Goal: Feedback & Contribution: Submit feedback/report problem

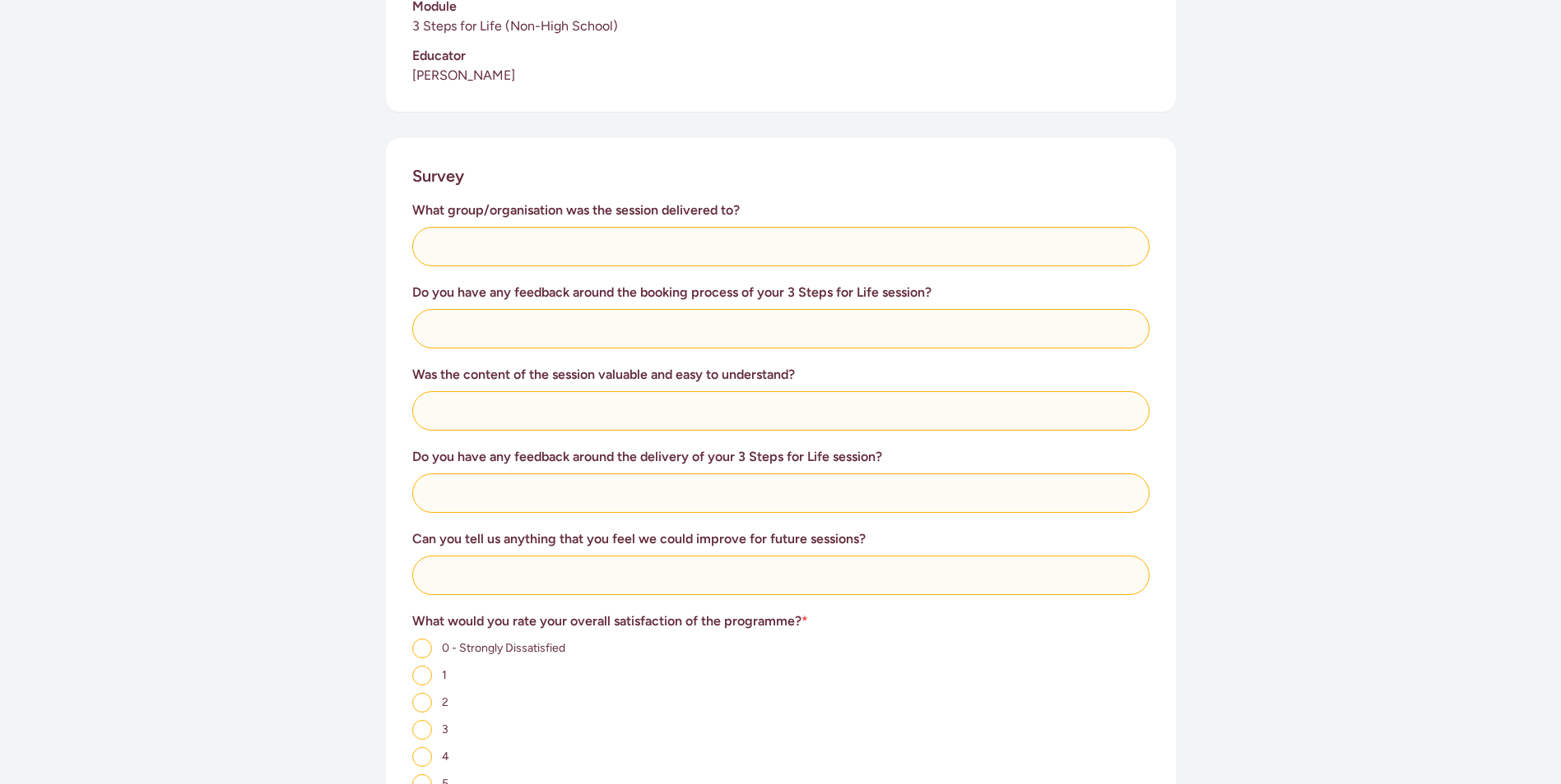
scroll to position [548, 0]
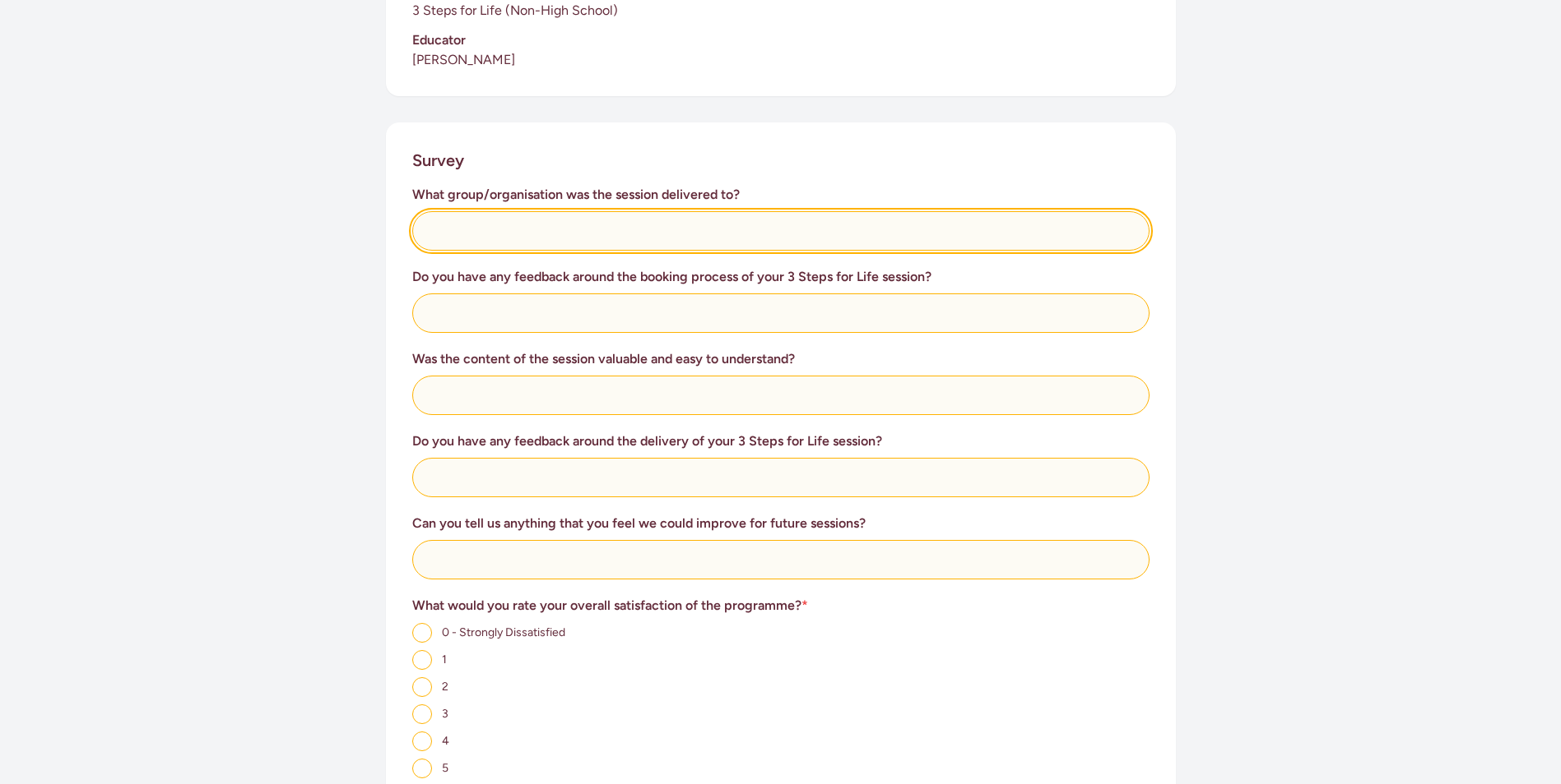
click at [432, 233] on input "text" at bounding box center [780, 232] width 738 height 40
type input "[PERSON_NAME] Community Patrol"
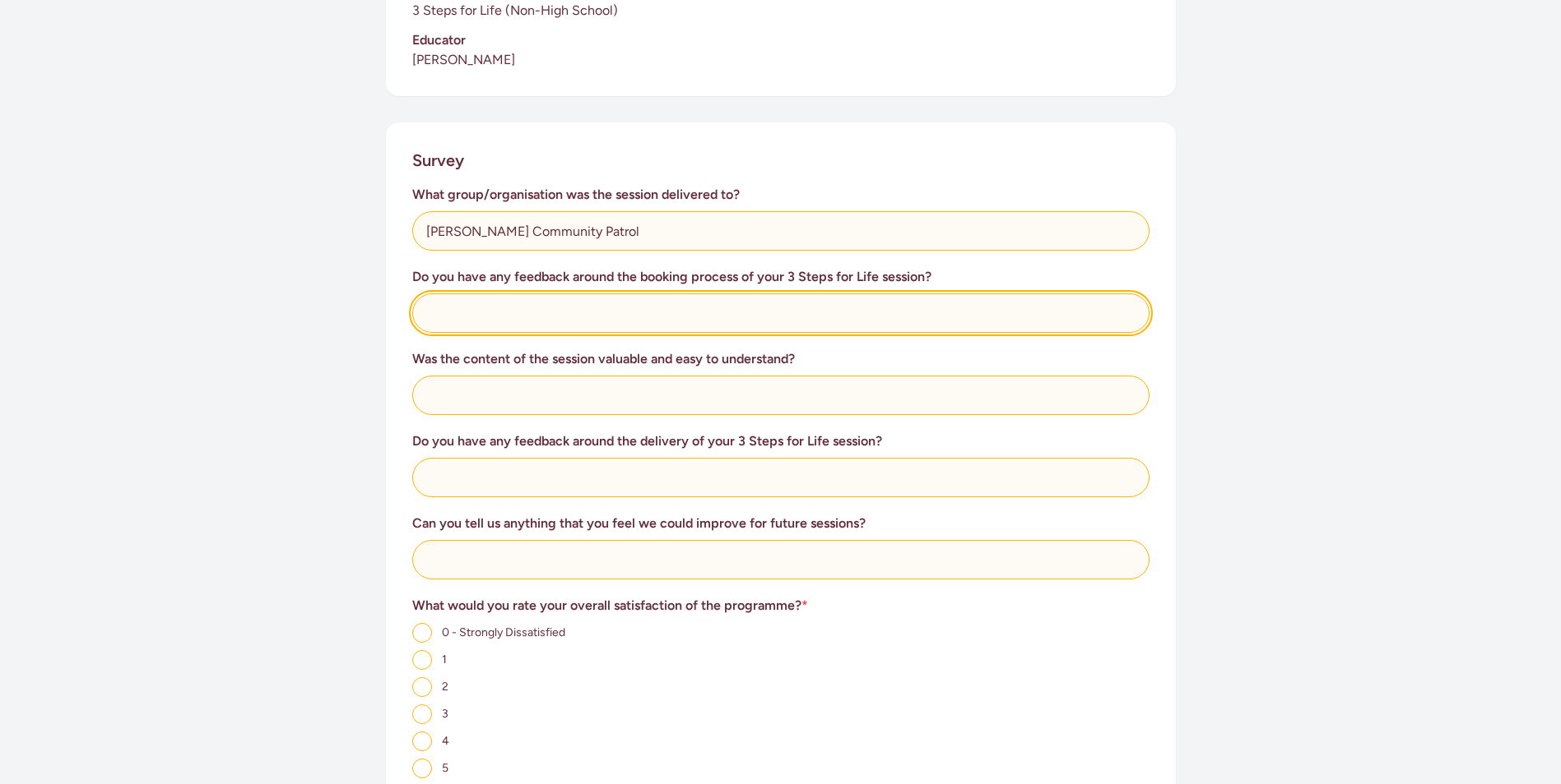
click at [439, 311] on input "text" at bounding box center [780, 314] width 738 height 40
type input "I contacted [PERSON_NAME] who had run sessions for us before"
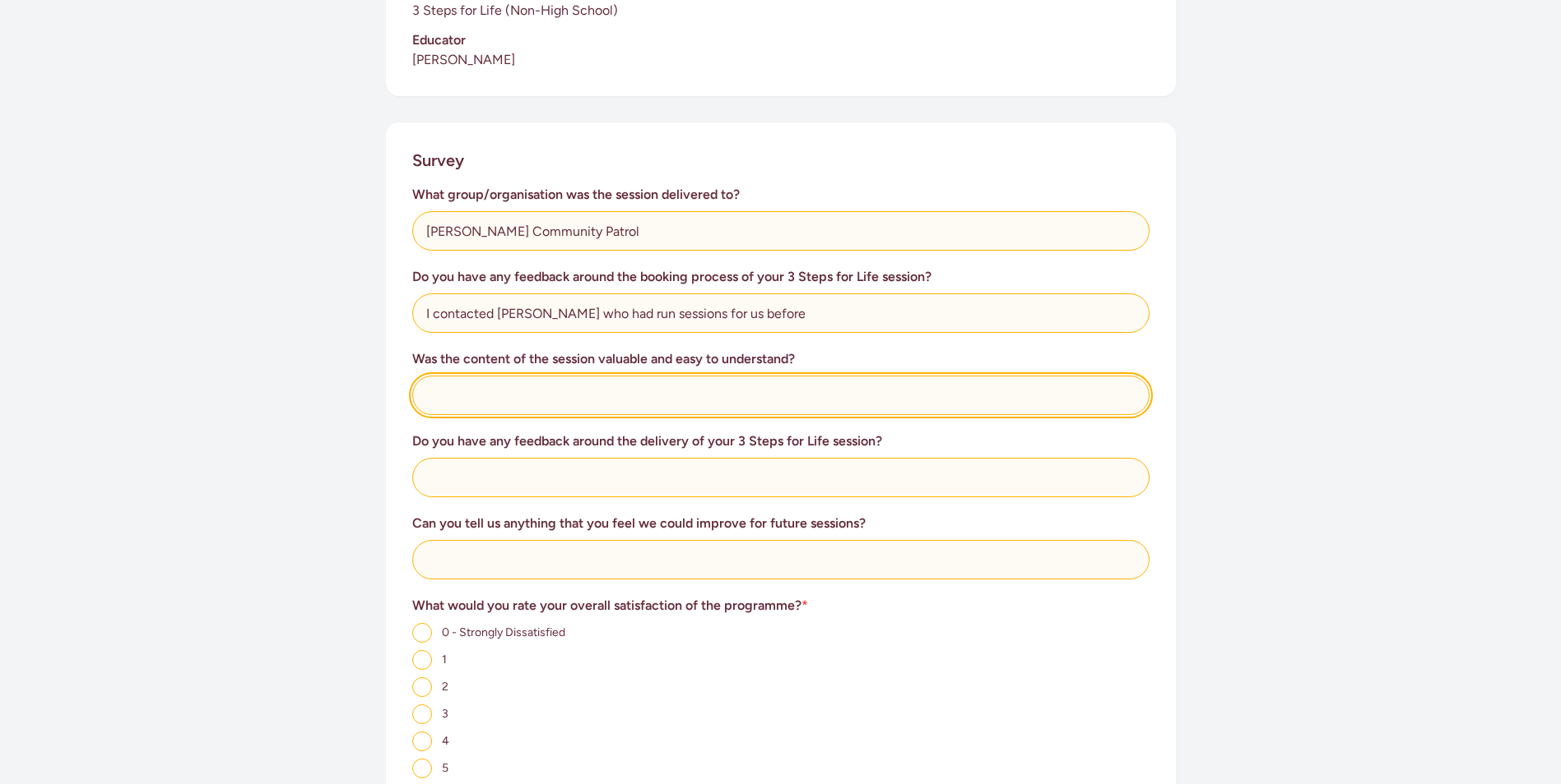
click at [445, 402] on input "text" at bounding box center [780, 395] width 738 height 40
type input "Awesome and being able to actually use AED's made all the difference"
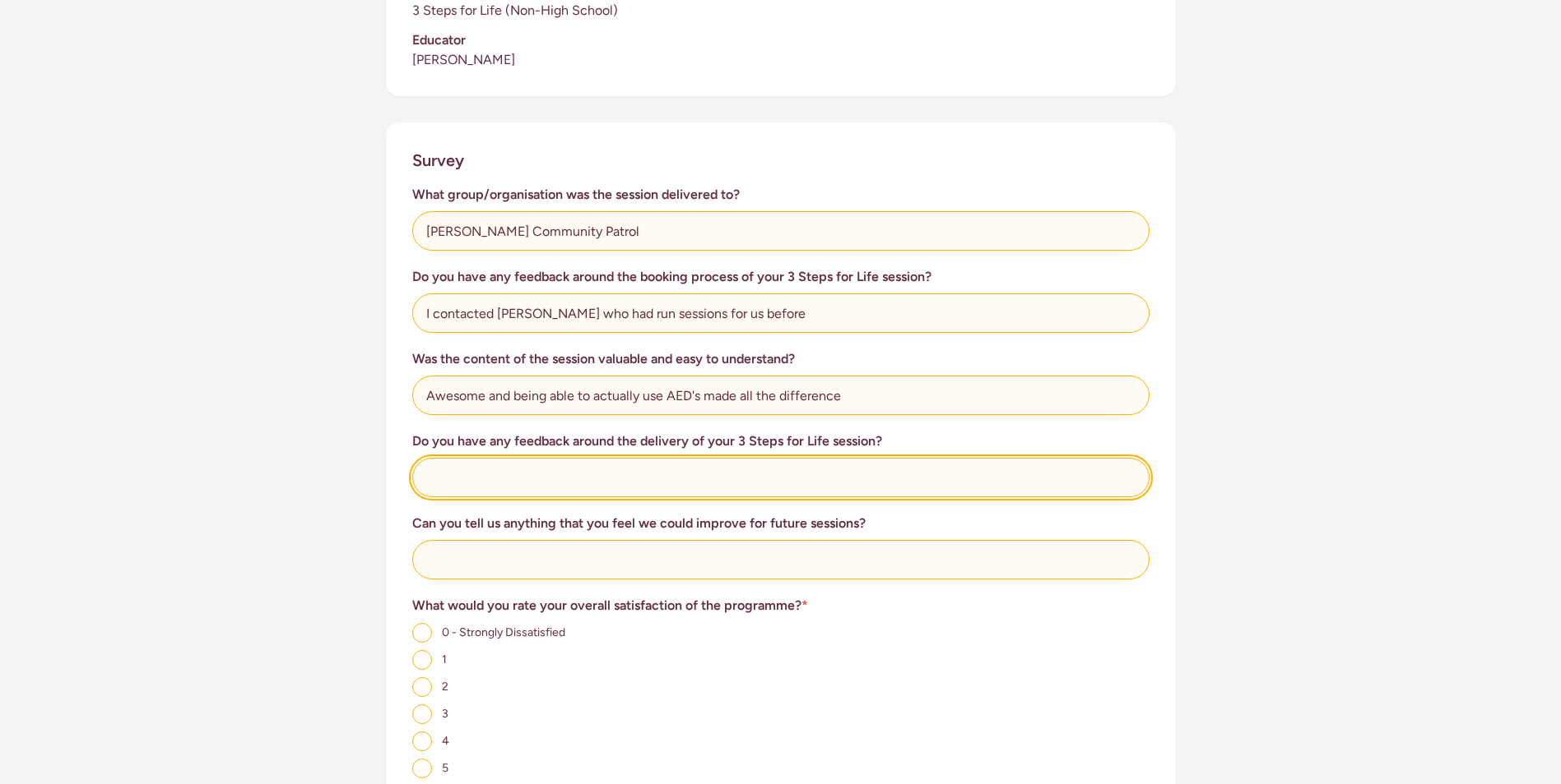
click at [442, 482] on input "text" at bounding box center [780, 478] width 738 height 40
type input "R"
type input "Excellent videos and clear instructions making it easy to learn"
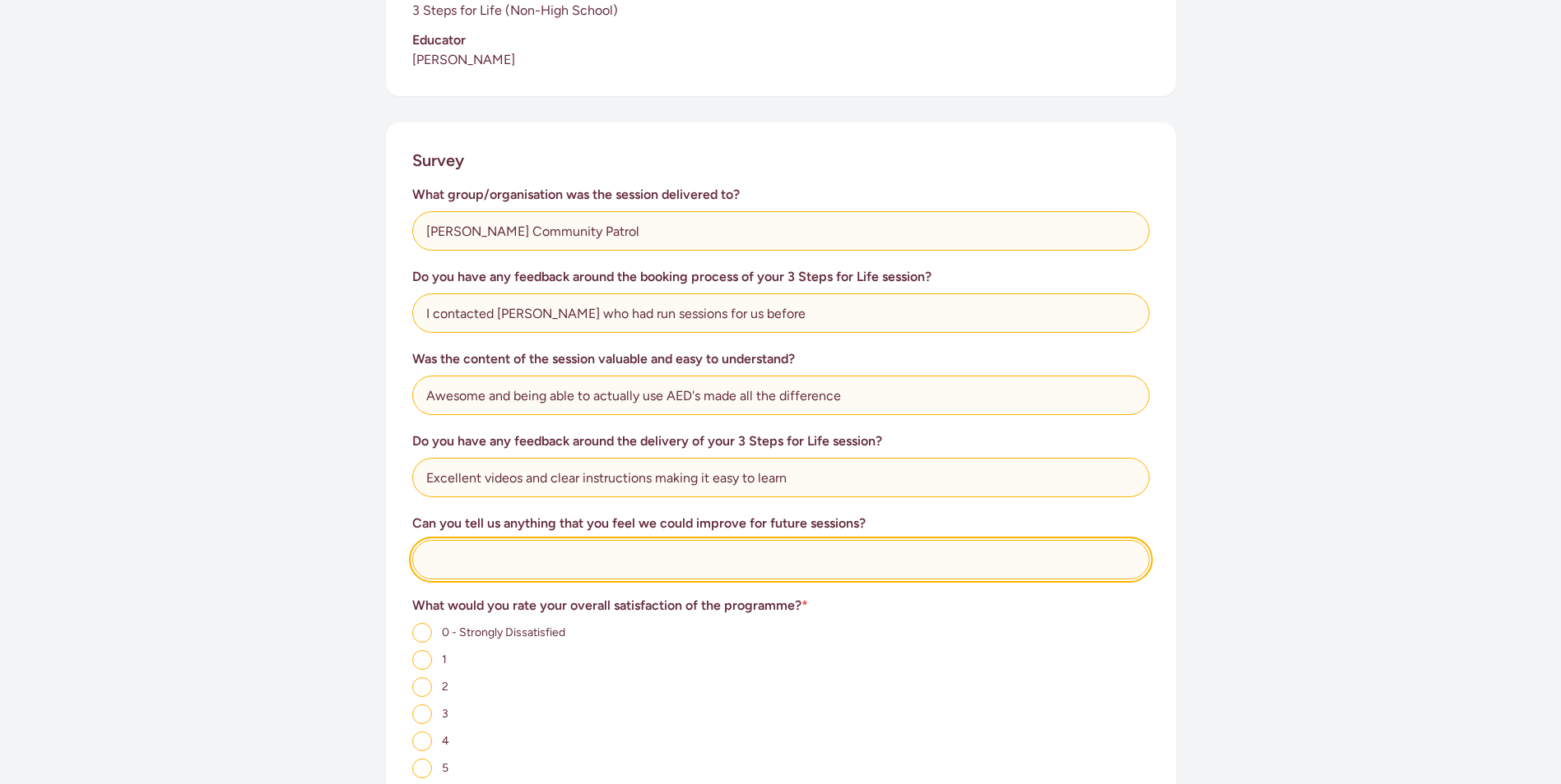
click at [428, 554] on input "text" at bounding box center [780, 560] width 738 height 40
click at [446, 568] on input "text" at bounding box center [780, 560] width 738 height 40
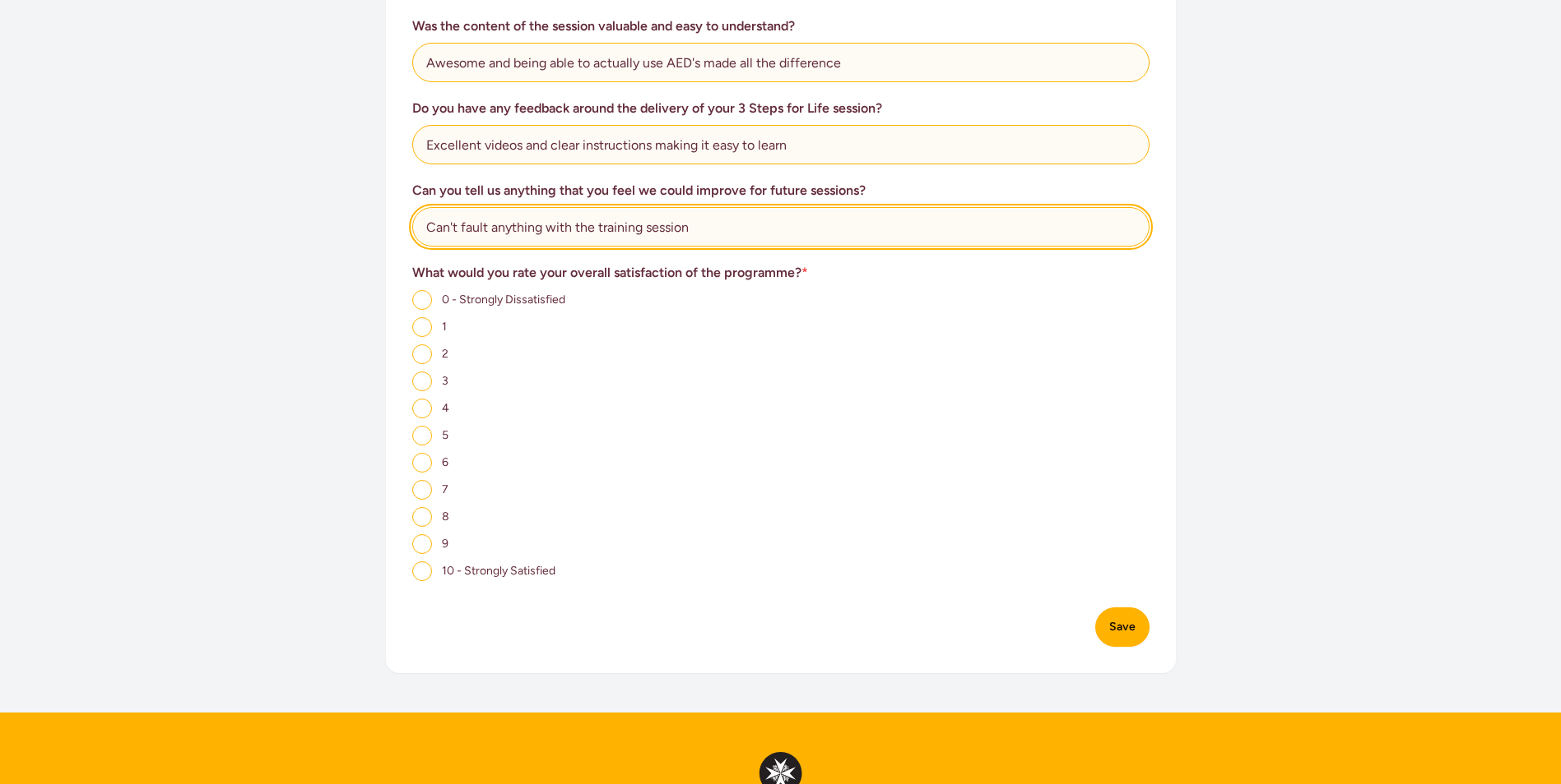
scroll to position [1096, 0]
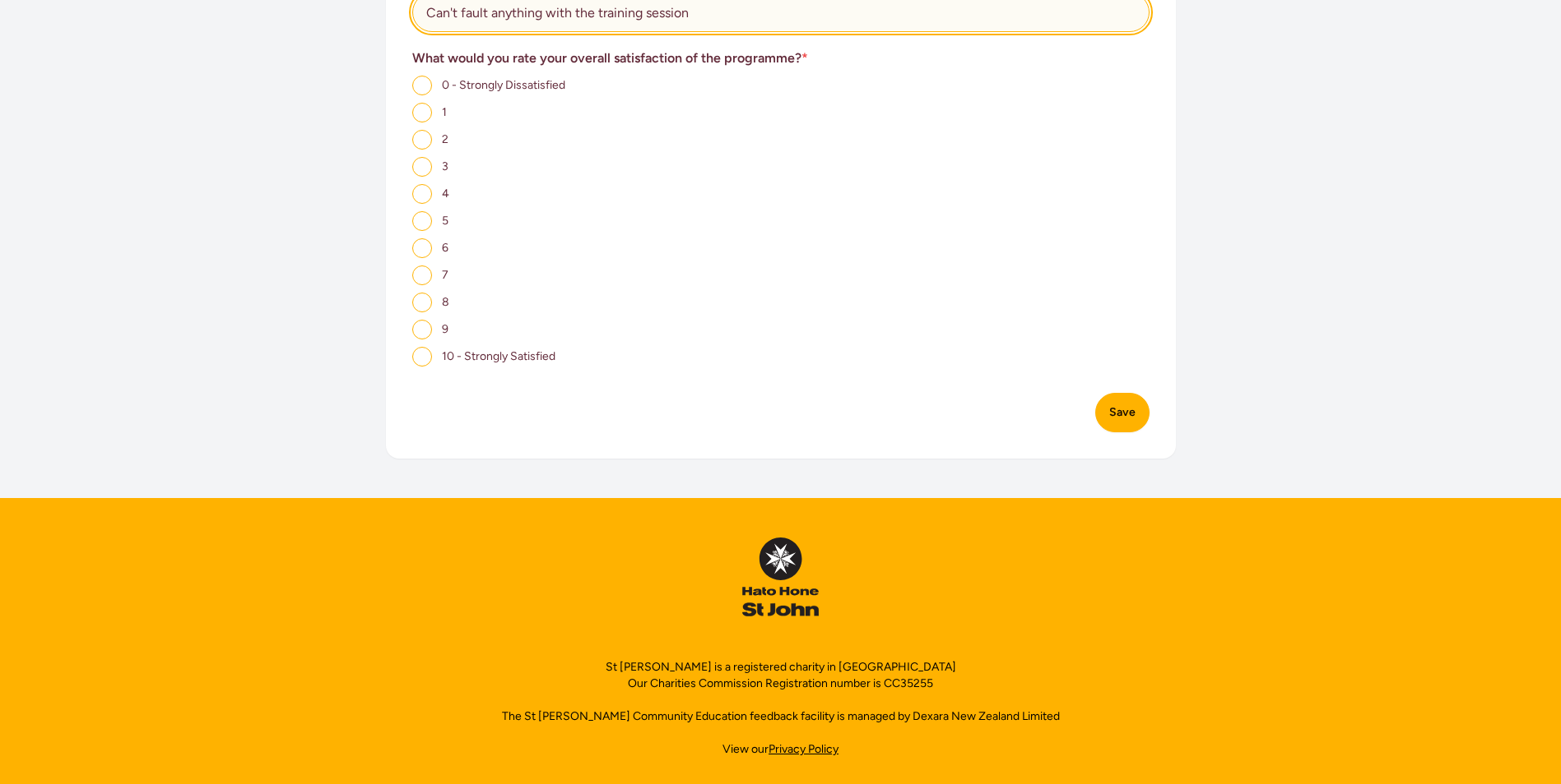
type input "Can't fault anything with the training session"
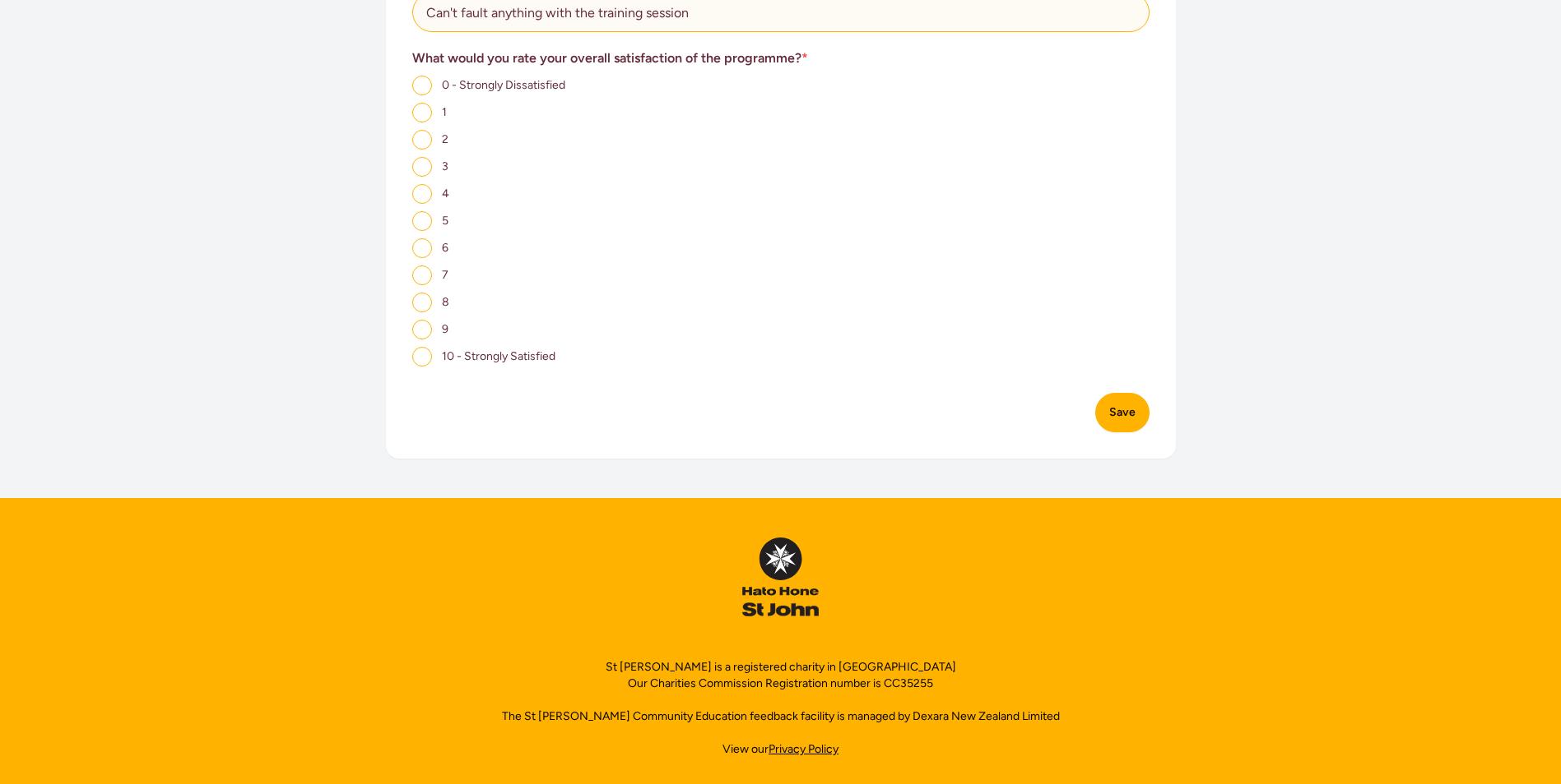
click at [420, 358] on input "10 - Strongly Satisfied" at bounding box center [422, 357] width 20 height 20
radio input "true"
click at [1123, 414] on button "Save" at bounding box center [1122, 412] width 54 height 40
